Goal: Contribute content: Contribute content

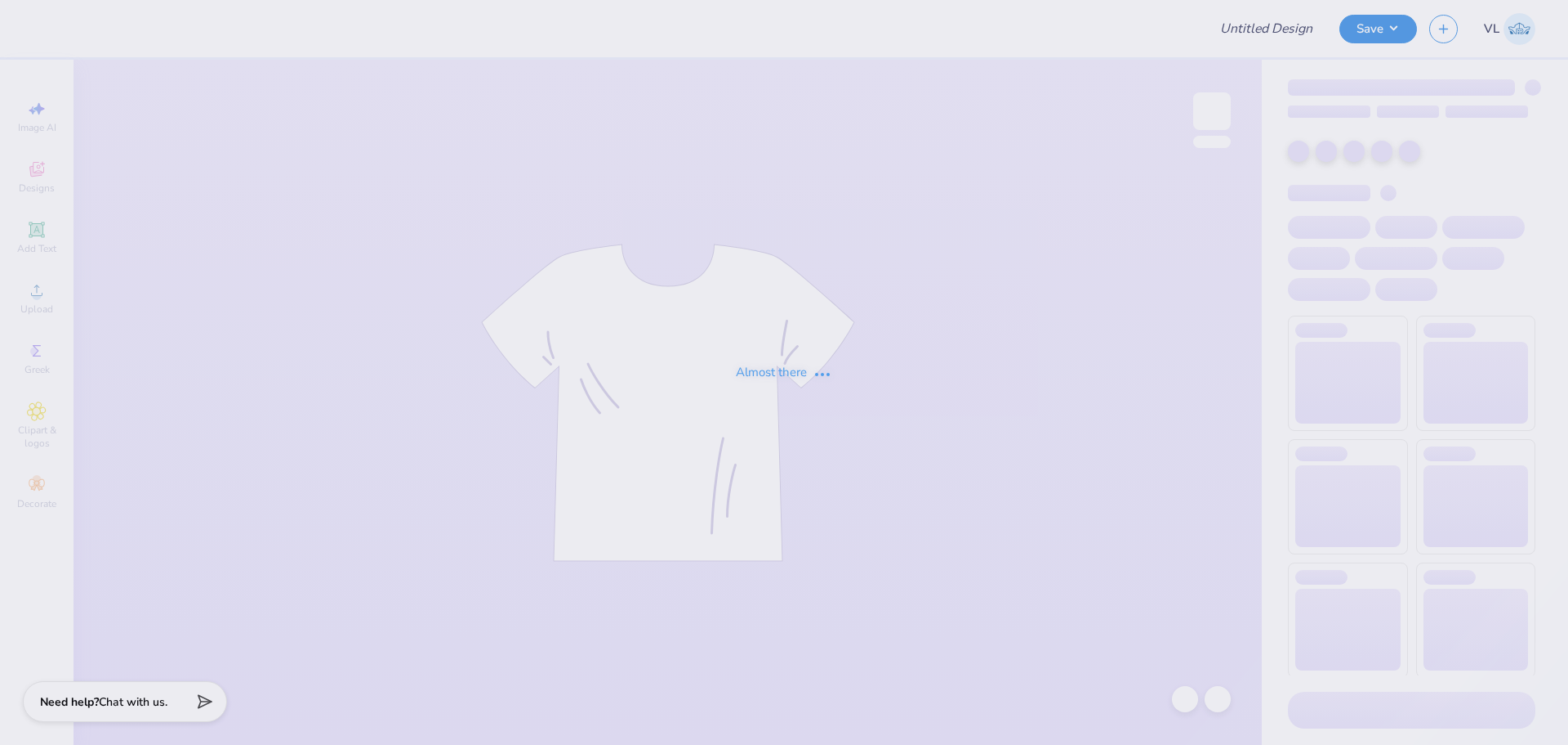
type input "Rush Shirts for [PERSON_NAME]"
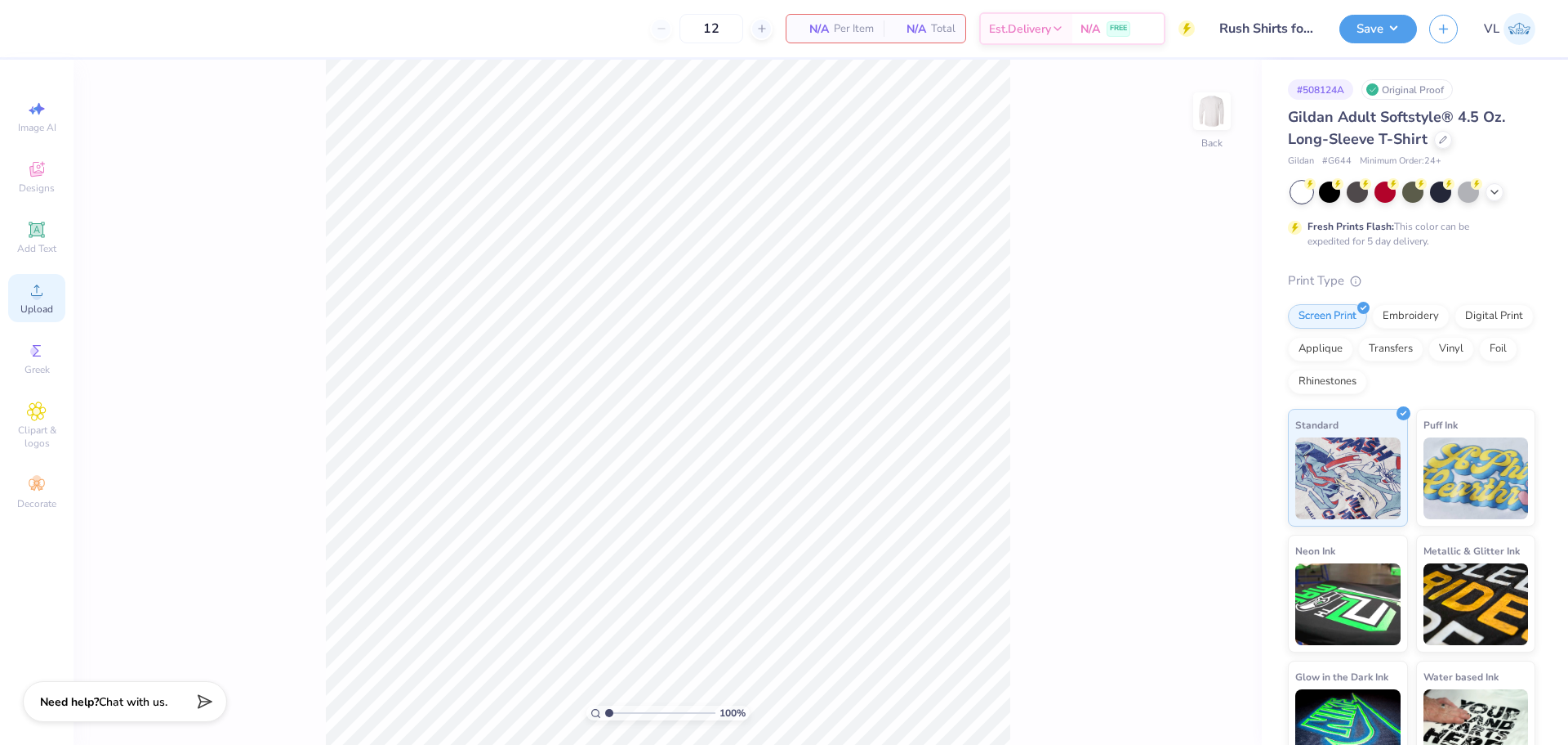
click at [44, 303] on span "Upload" at bounding box center [36, 308] width 33 height 13
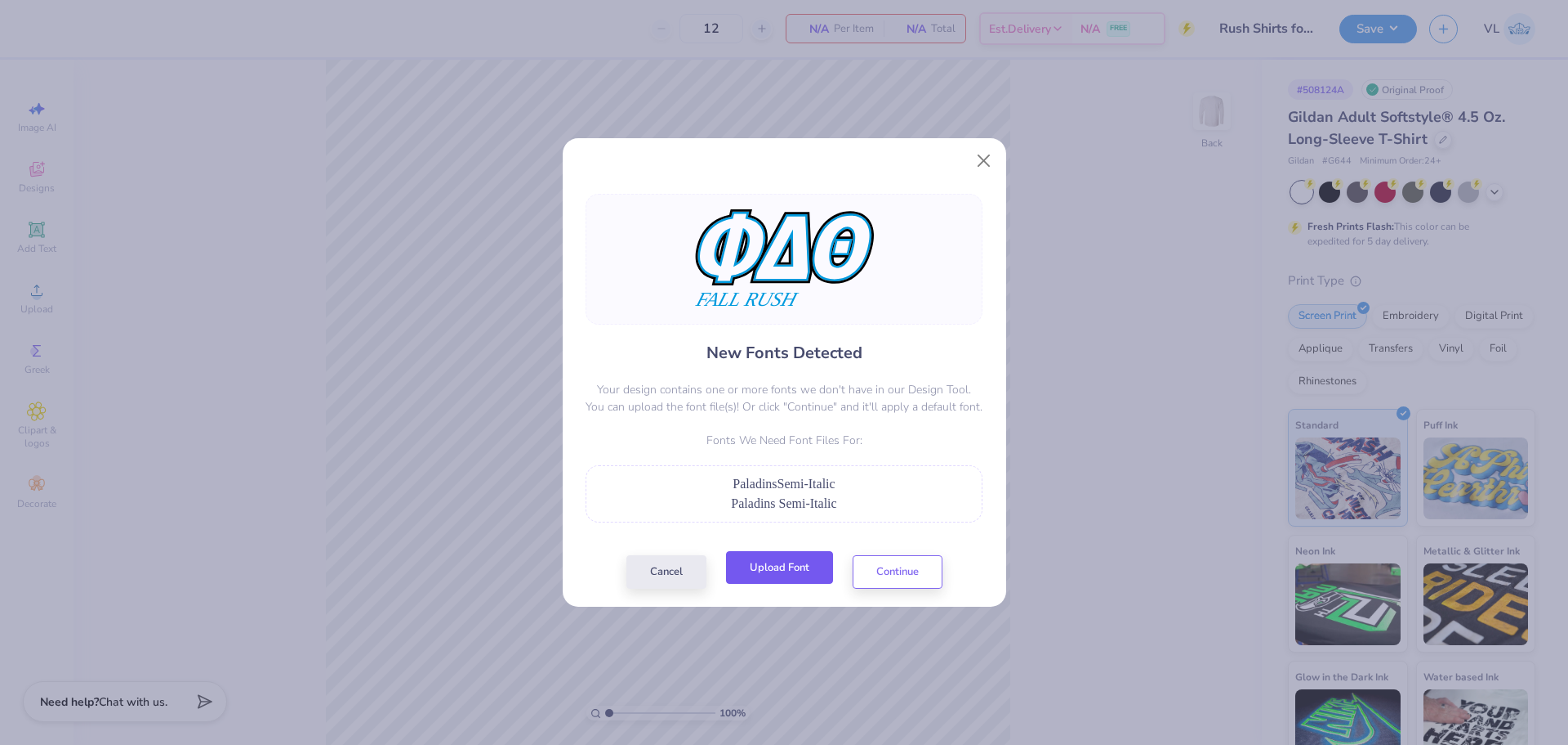
click at [779, 582] on button "Upload Font" at bounding box center [780, 568] width 107 height 34
click at [787, 580] on button "Upload Font" at bounding box center [780, 568] width 107 height 34
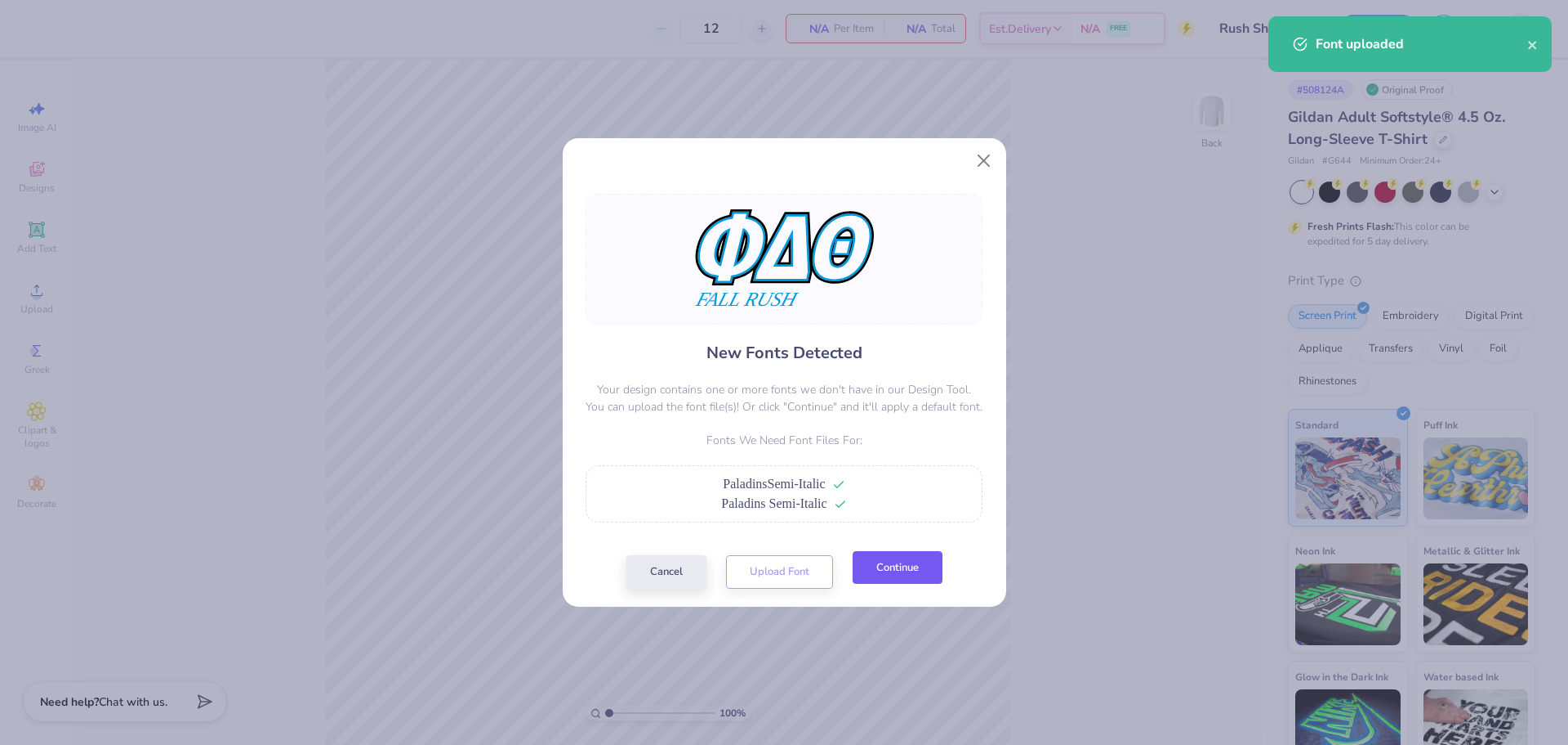
click at [901, 572] on button "Continue" at bounding box center [897, 568] width 90 height 34
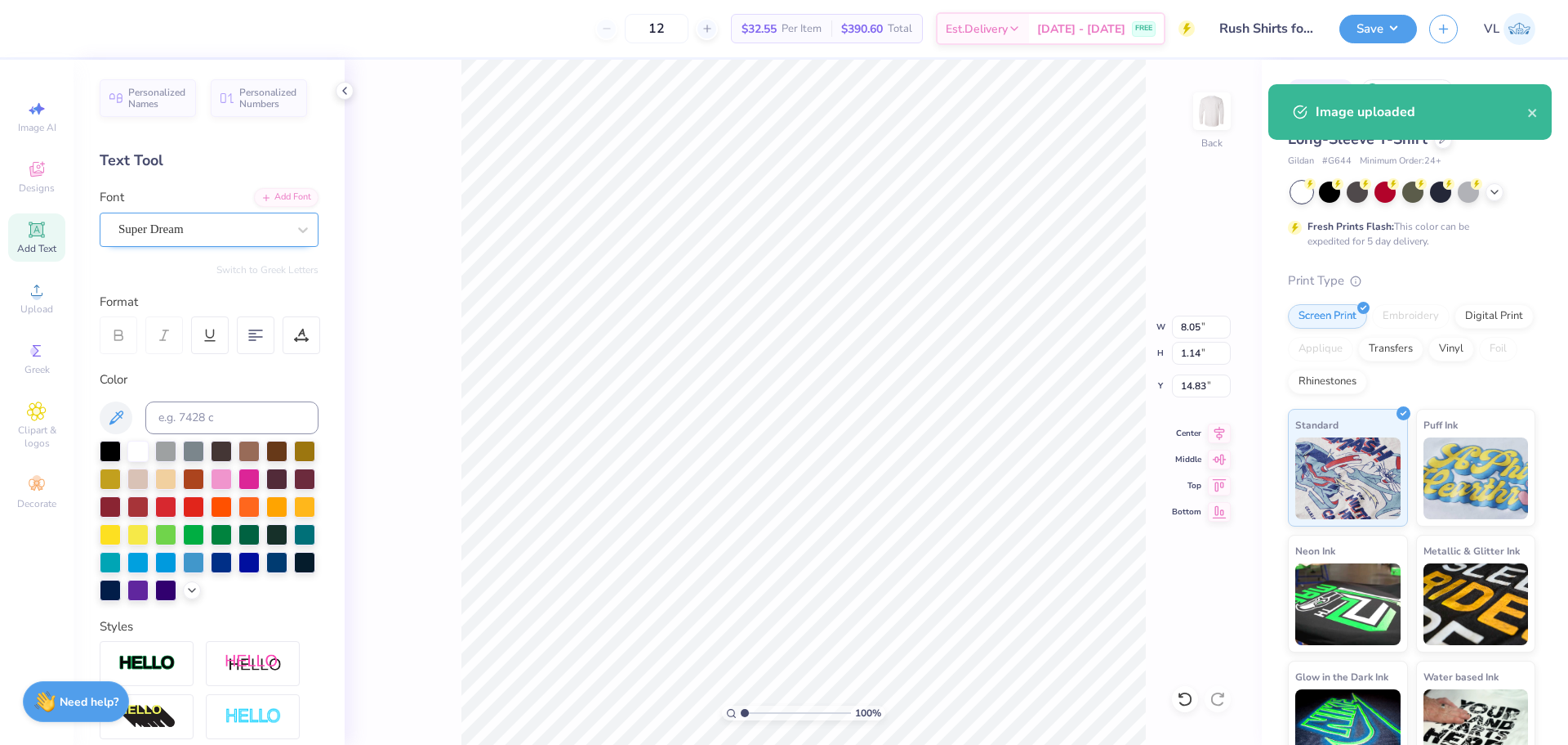
click at [185, 224] on div "Super Dream" at bounding box center [203, 229] width 172 height 25
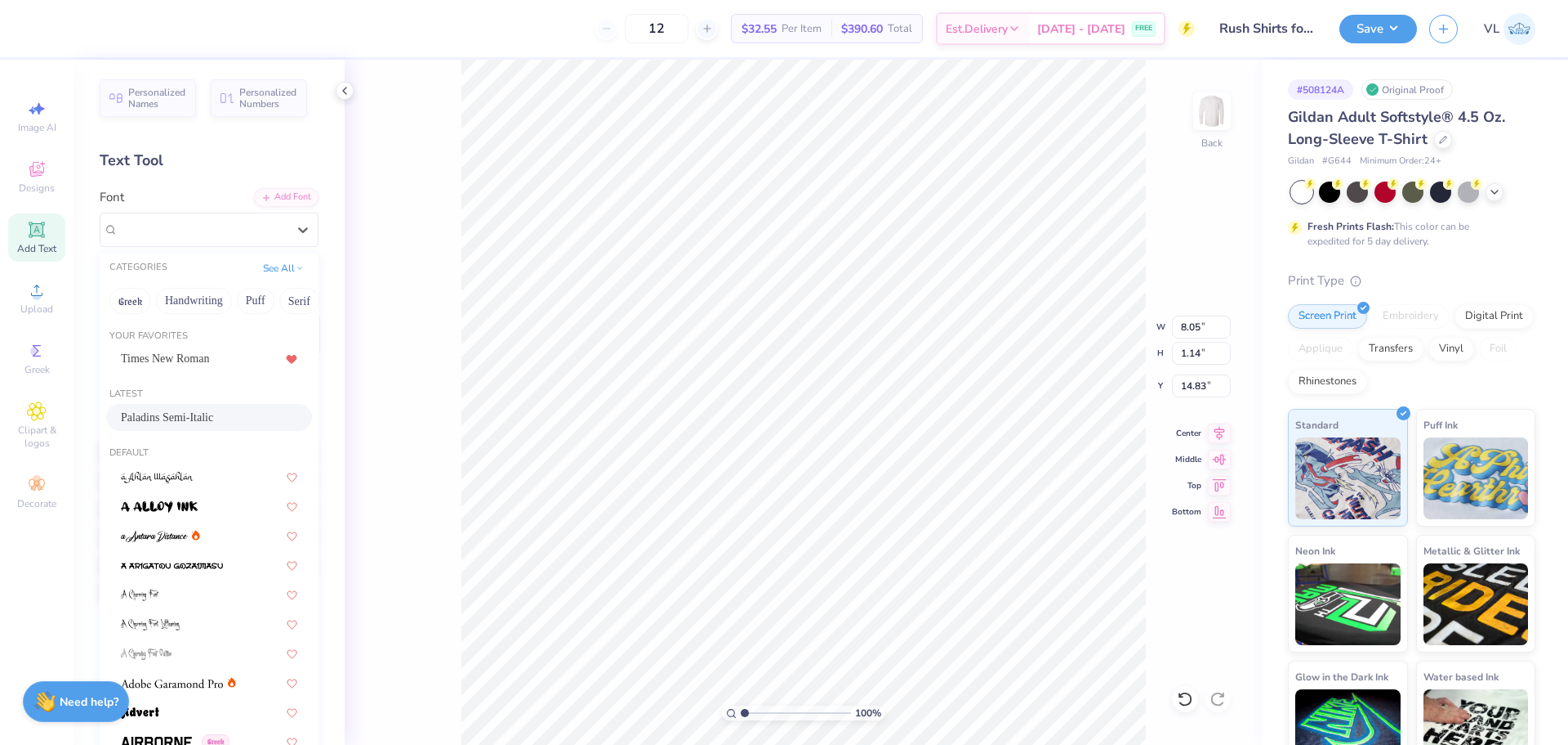
drag, startPoint x: 176, startPoint y: 409, endPoint x: 185, endPoint y: 410, distance: 9.1
click at [177, 409] on span "Paladins Semi-Italic" at bounding box center [167, 417] width 92 height 17
type input "12.48"
type input "0.99"
type input "15.01"
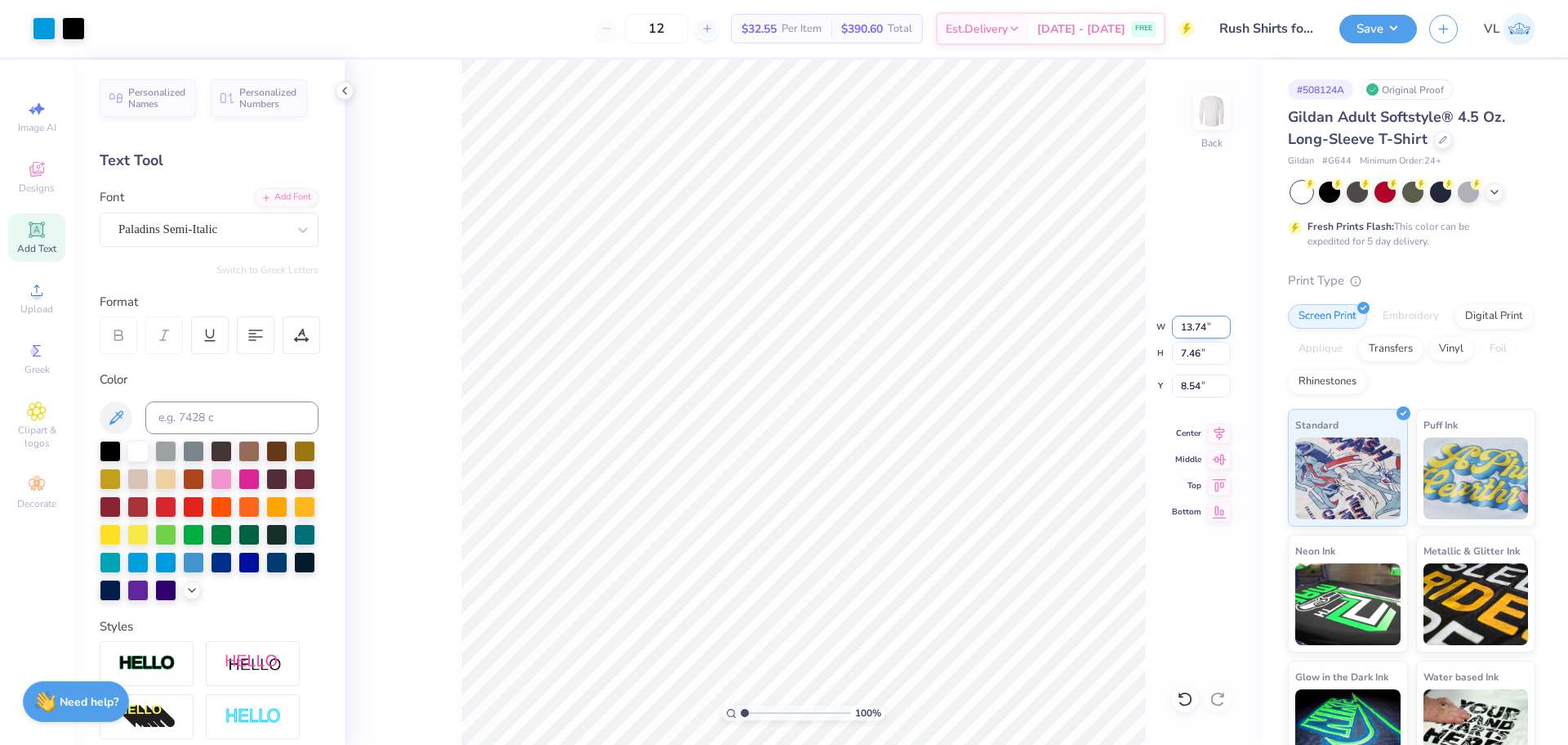
click at [1217, 323] on input "13.74" at bounding box center [1201, 326] width 59 height 23
type input "3.50"
type input "1.90"
type input "11.32"
click at [1182, 329] on input "3.18" at bounding box center [1201, 326] width 59 height 23
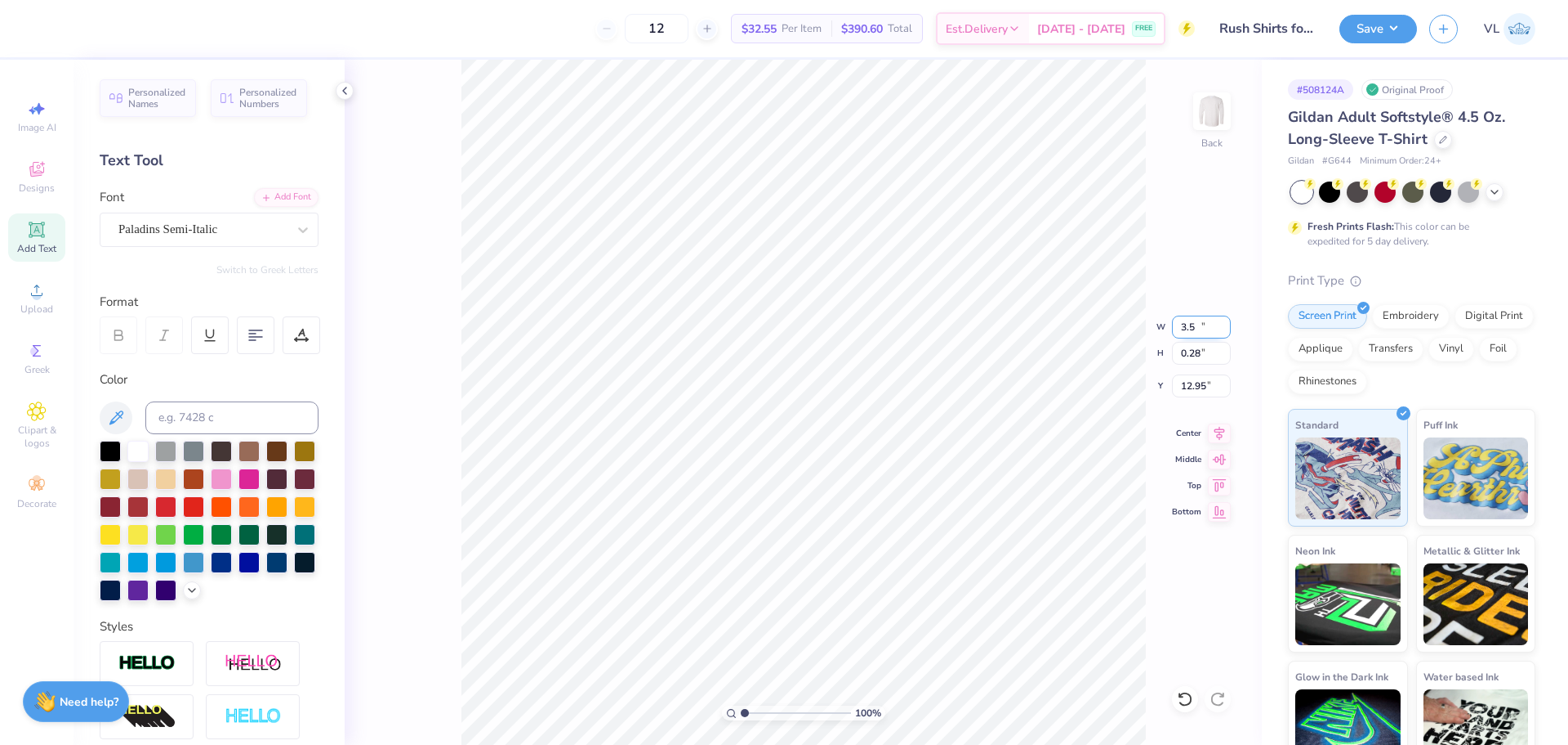
type input "3.50"
type input "0.28"
type input "12.95"
click at [1213, 432] on icon at bounding box center [1219, 431] width 23 height 20
click at [1209, 432] on icon at bounding box center [1219, 431] width 23 height 20
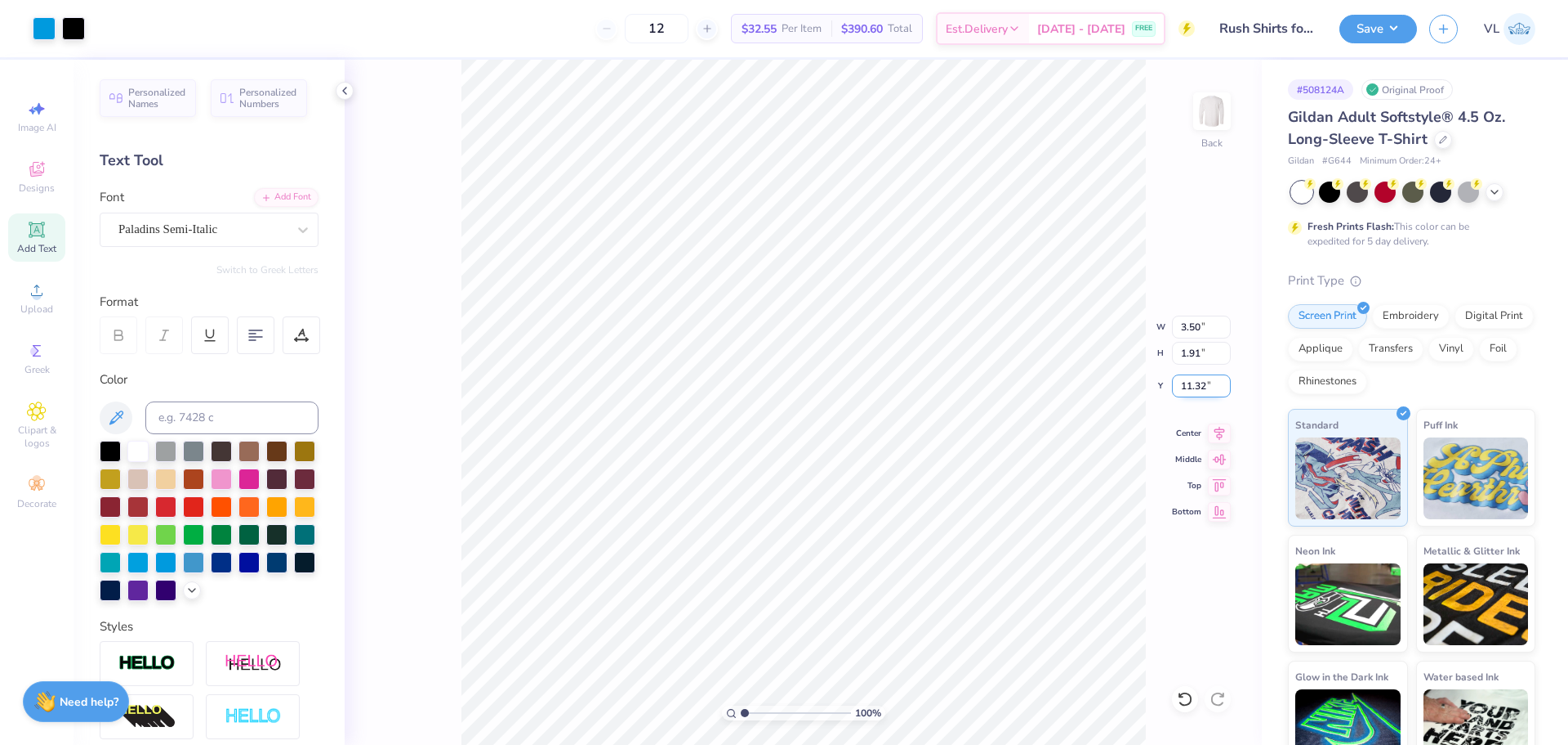
click at [1200, 383] on input "11.32" at bounding box center [1201, 385] width 59 height 23
type input "3.00"
click at [1209, 112] on img at bounding box center [1211, 110] width 65 height 65
click at [45, 304] on span "Upload" at bounding box center [36, 308] width 33 height 13
click at [1198, 332] on input "14.39" at bounding box center [1201, 326] width 59 height 23
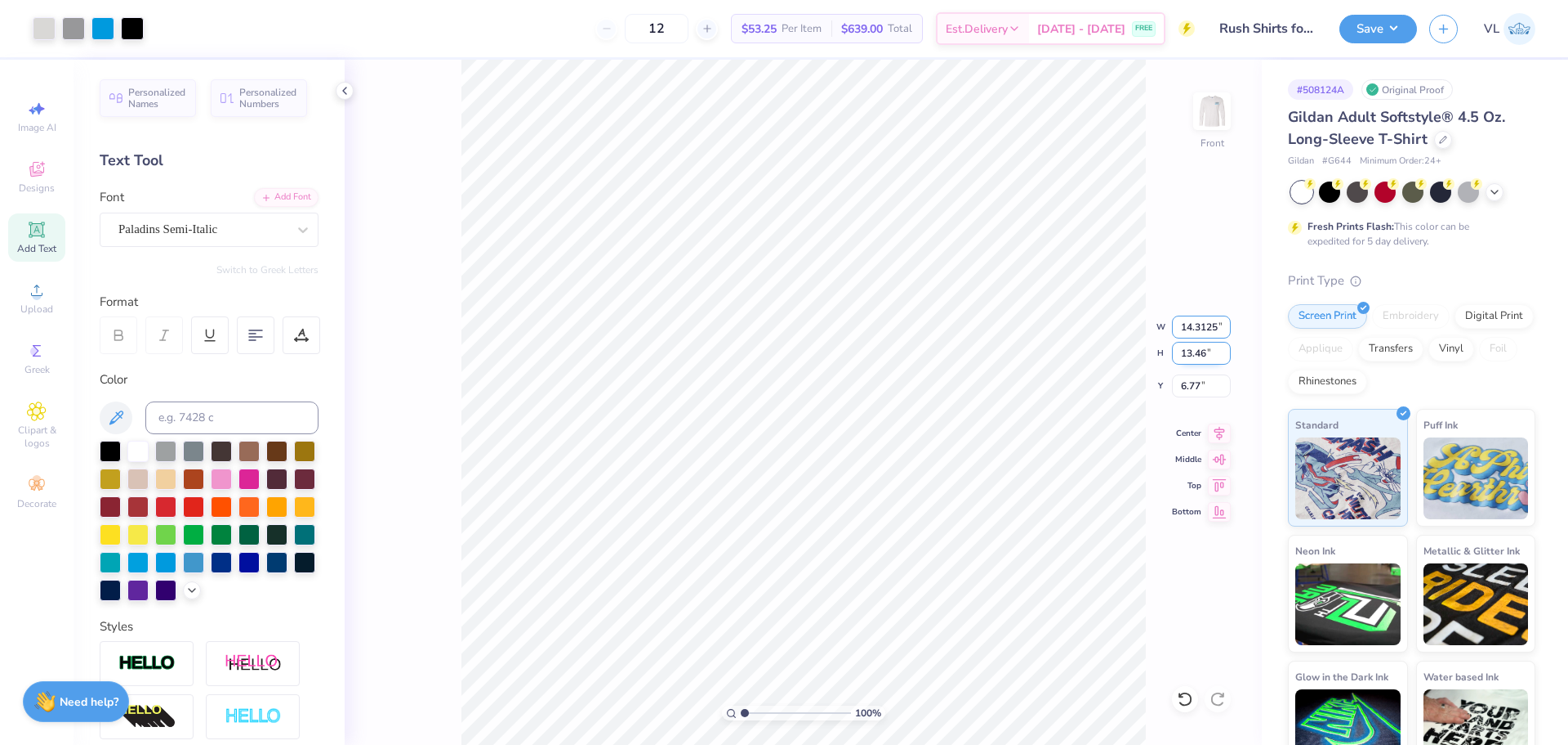
scroll to position [0, 2]
type input "14.31"
type input "13.39"
type input "6.80"
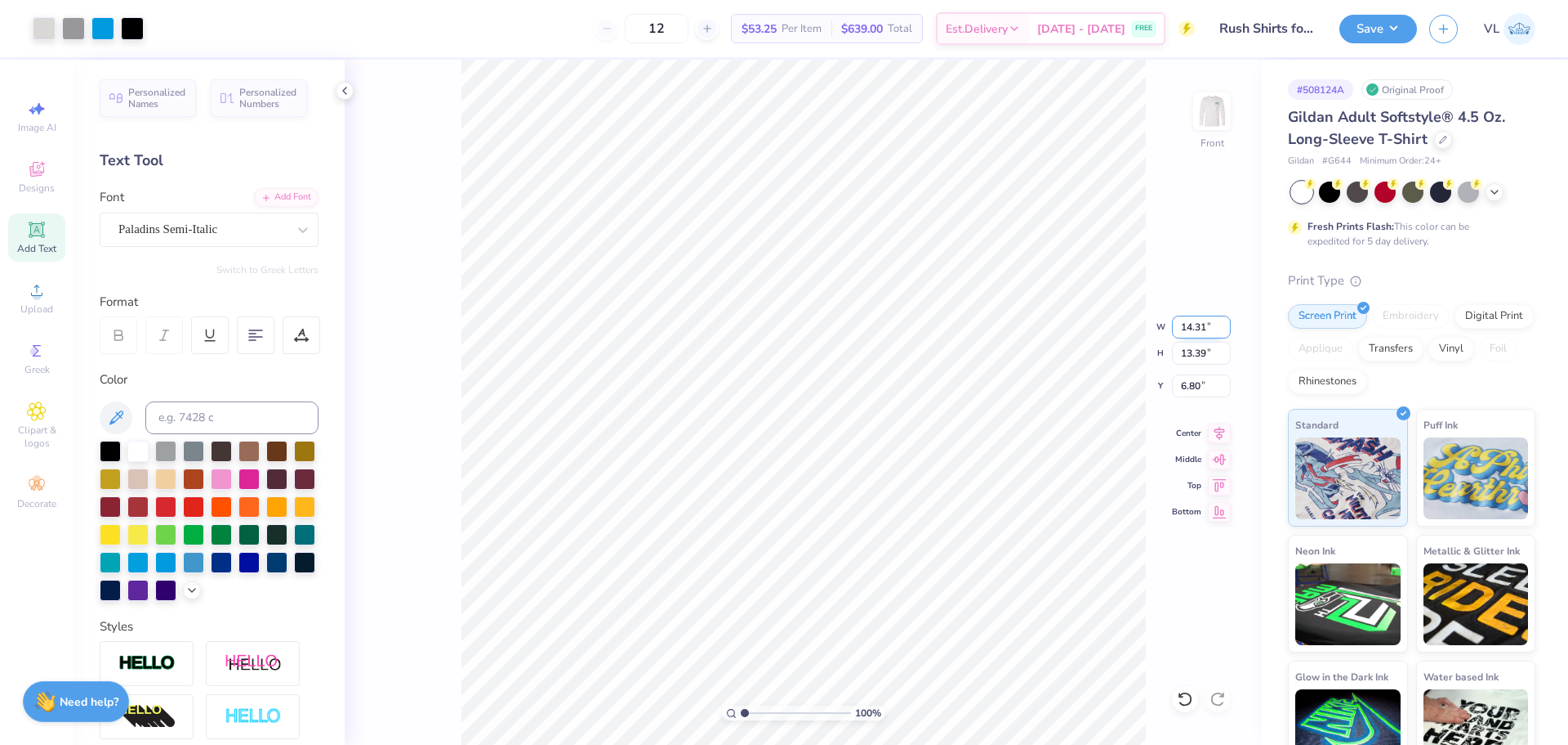
click at [1184, 328] on input "14.31" at bounding box center [1201, 326] width 59 height 23
type input "12.00"
type input "11.23"
click at [1200, 381] on input "7.89" at bounding box center [1201, 385] width 59 height 23
type input "3.00"
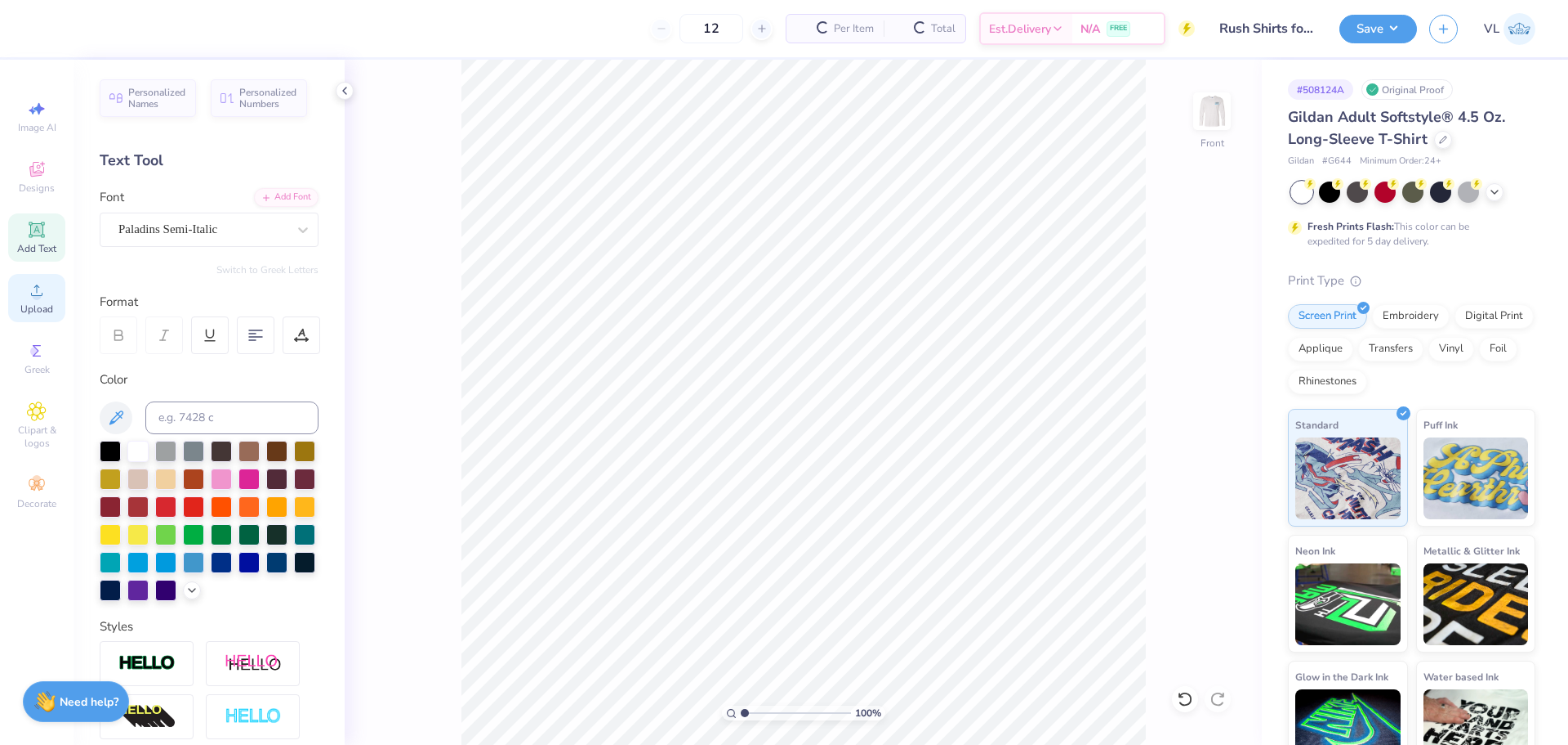
click at [33, 310] on span "Upload" at bounding box center [36, 308] width 33 height 13
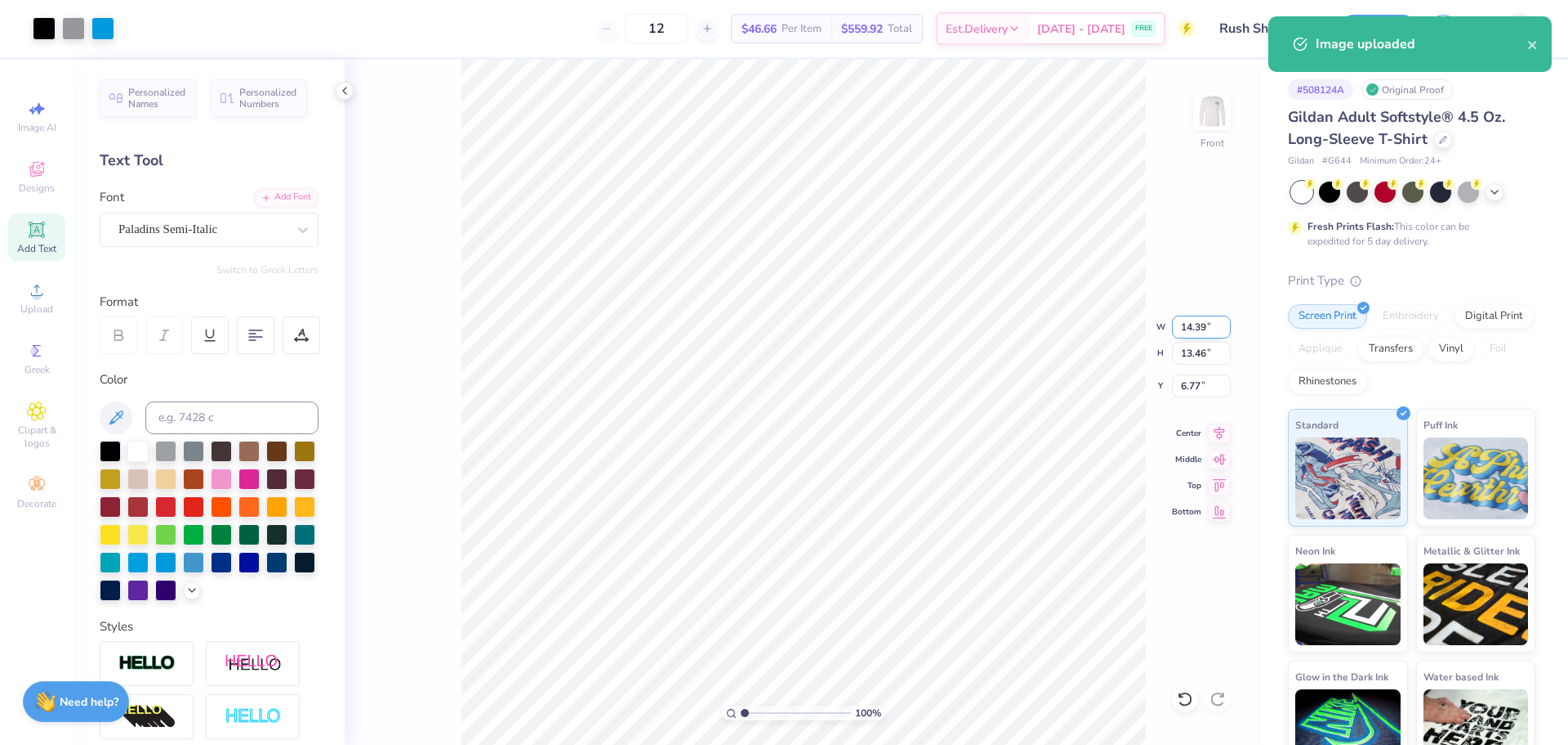
click at [1201, 327] on input "14.39" at bounding box center [1201, 326] width 59 height 23
type input "12.00"
type input "11.23"
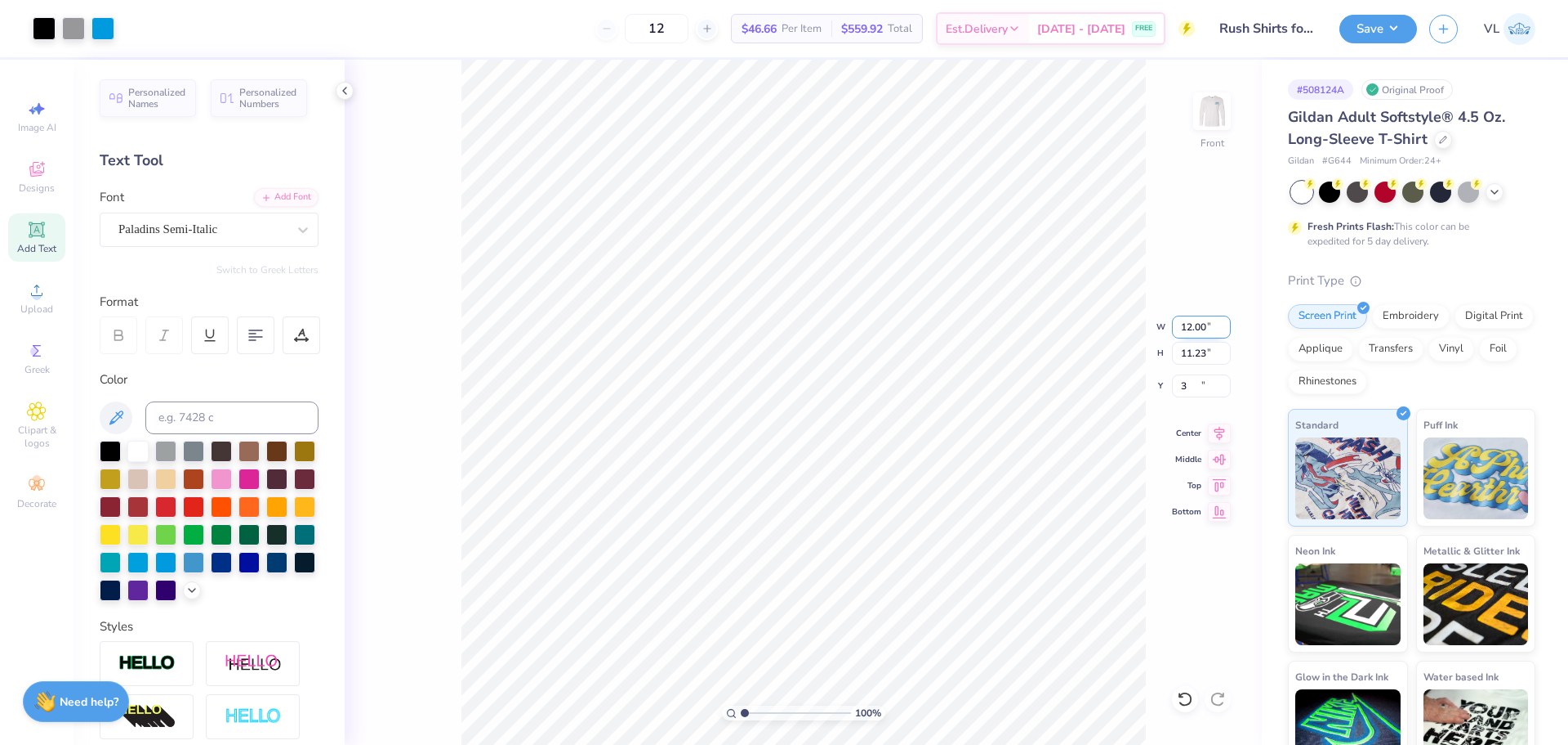
type input "3.00"
click at [1384, 15] on div "Save" at bounding box center [1378, 29] width 78 height 29
click at [1394, 34] on button "Save" at bounding box center [1378, 26] width 78 height 29
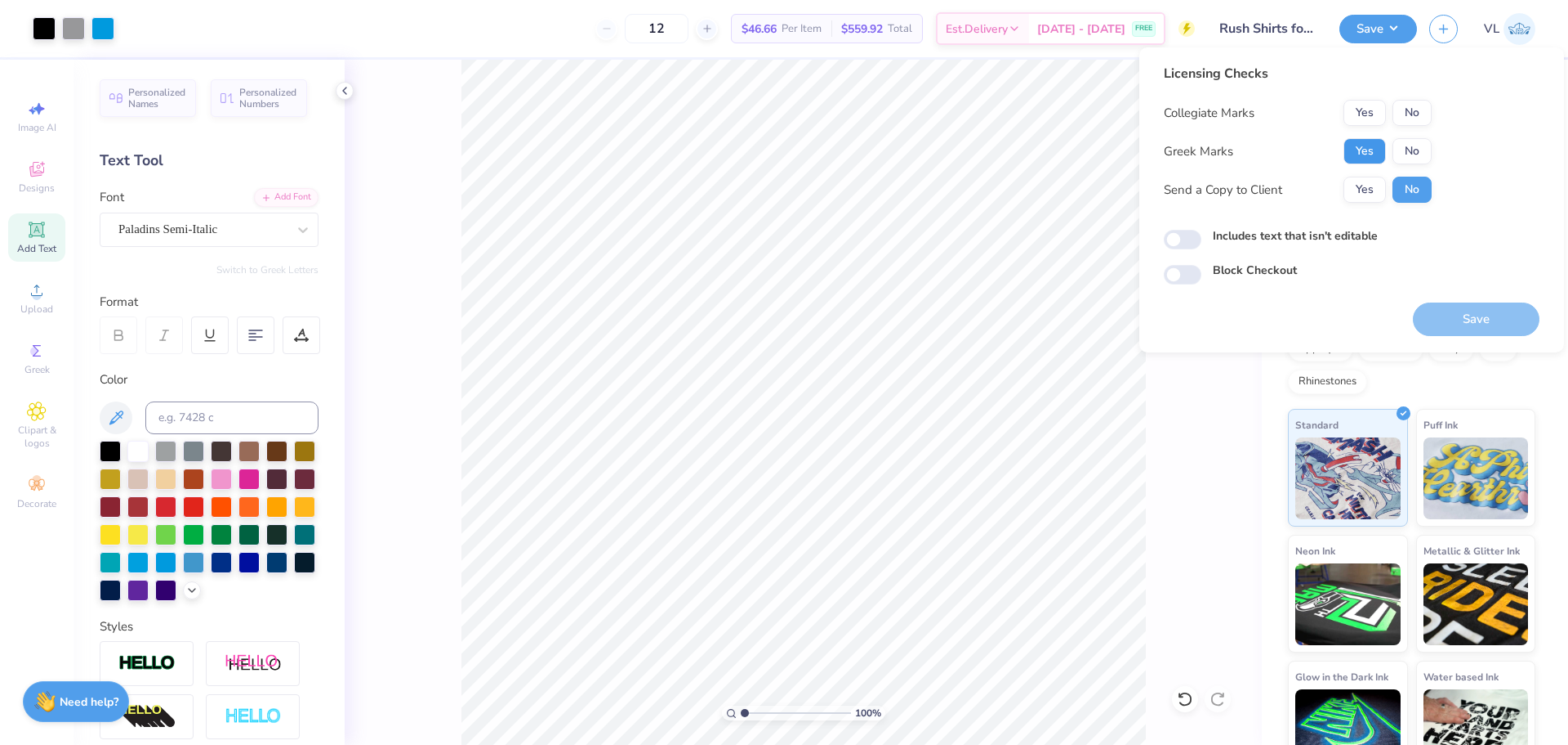
click at [1366, 141] on button "Yes" at bounding box center [1365, 151] width 43 height 26
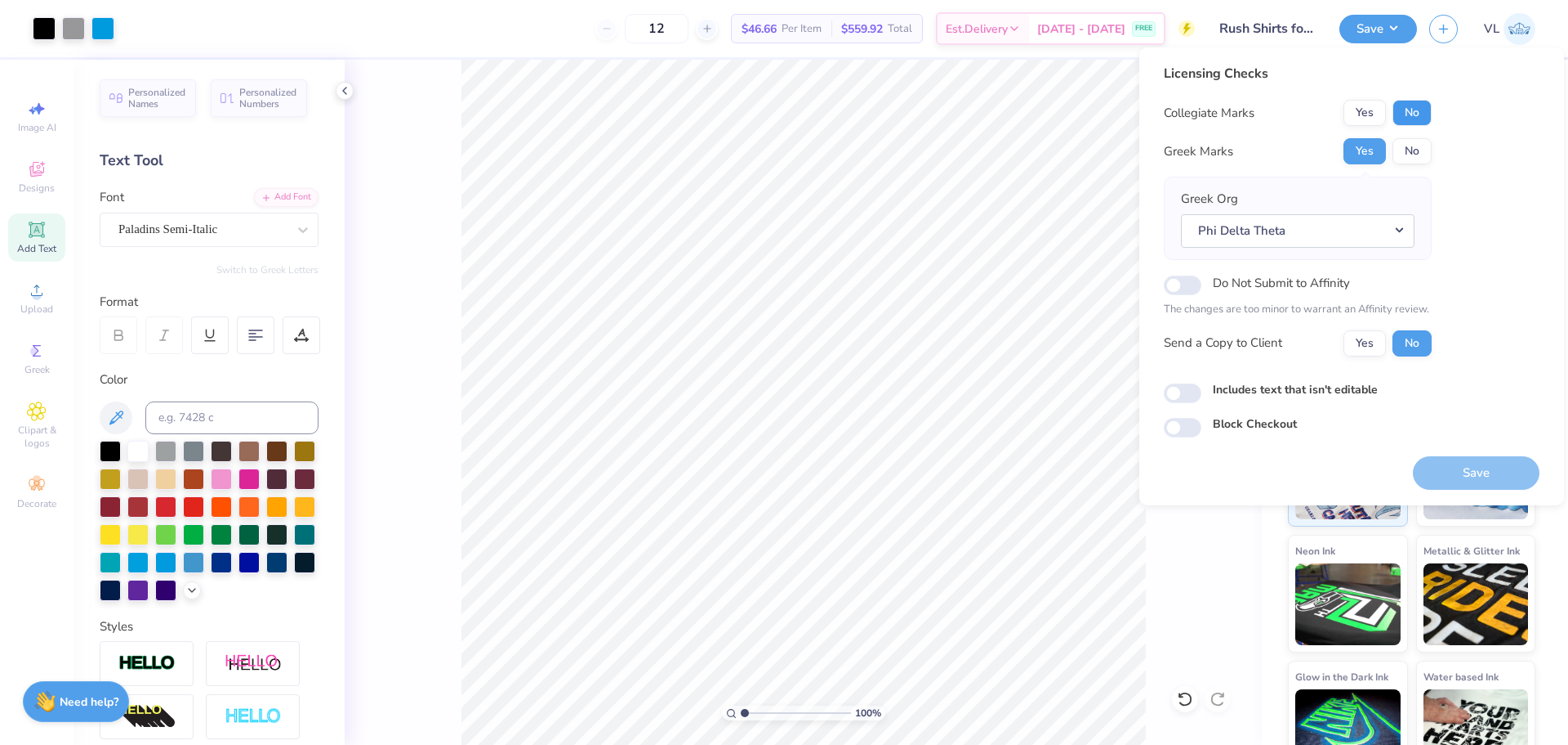
click at [1420, 111] on button "No" at bounding box center [1412, 113] width 39 height 26
click at [1494, 481] on button "Save" at bounding box center [1476, 473] width 127 height 34
